Goal: Navigation & Orientation: Find specific page/section

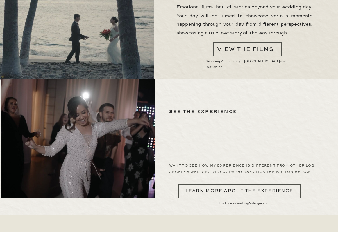
scroll to position [1604, 0]
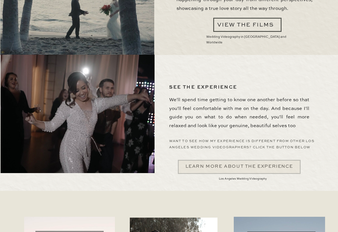
click at [259, 165] on div at bounding box center [239, 167] width 123 height 14
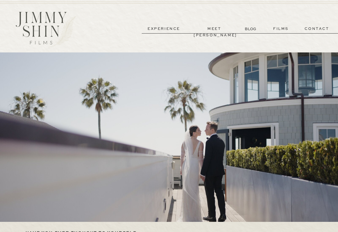
click at [284, 30] on p "films" at bounding box center [282, 29] width 28 height 6
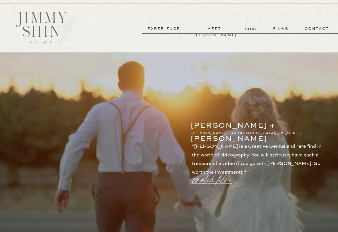
drag, startPoint x: 0, startPoint y: 0, endPoint x: 155, endPoint y: 30, distance: 158.0
click at [155, 30] on p "experience" at bounding box center [164, 29] width 42 height 6
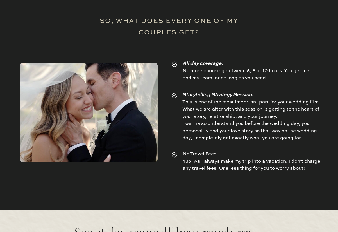
scroll to position [864, 0]
